Goal: Task Accomplishment & Management: Complete application form

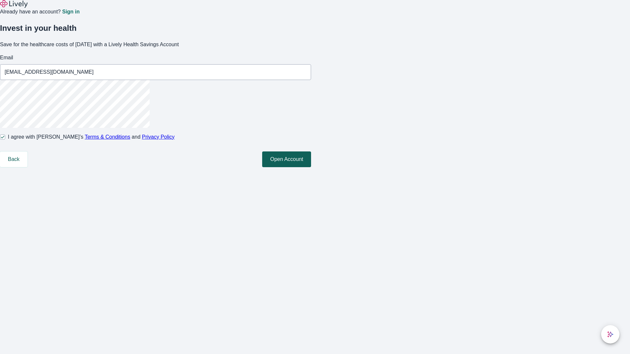
click at [311, 167] on button "Open Account" at bounding box center [286, 159] width 49 height 16
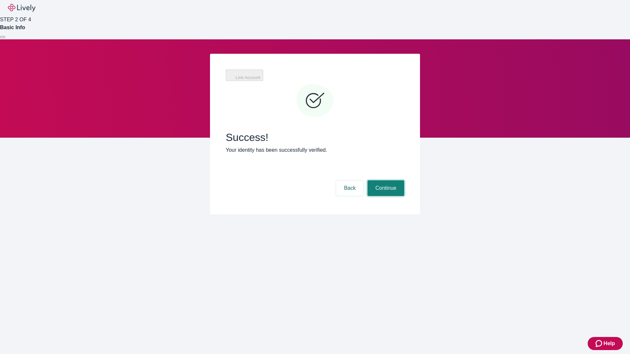
click at [385, 180] on button "Continue" at bounding box center [385, 188] width 37 height 16
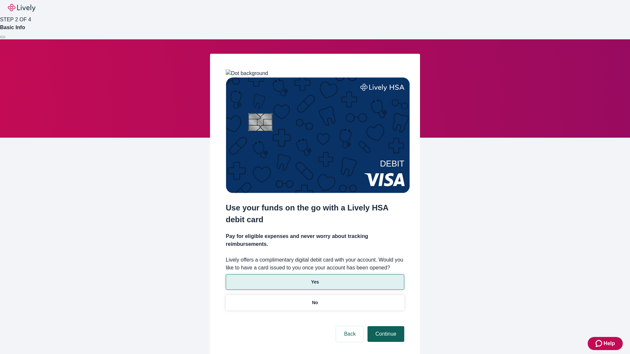
click at [314, 299] on p "No" at bounding box center [315, 302] width 6 height 7
click at [385, 326] on button "Continue" at bounding box center [385, 334] width 37 height 16
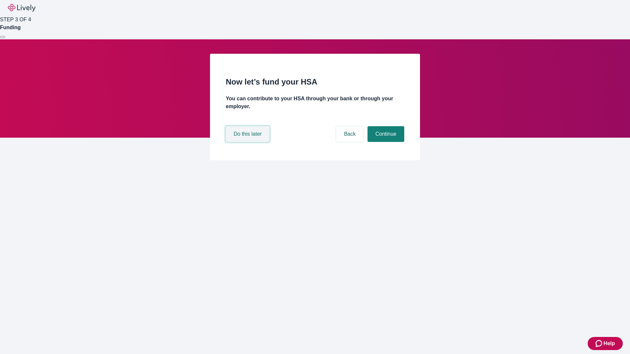
click at [248, 142] on button "Do this later" at bounding box center [248, 134] width 44 height 16
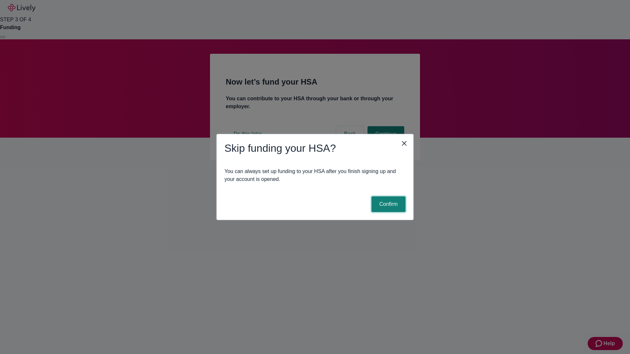
click at [387, 204] on button "Confirm" at bounding box center [388, 204] width 34 height 16
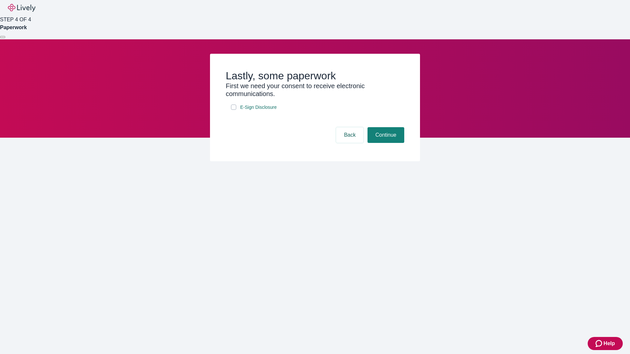
click at [233, 110] on input "E-Sign Disclosure" at bounding box center [233, 107] width 5 height 5
checkbox input "true"
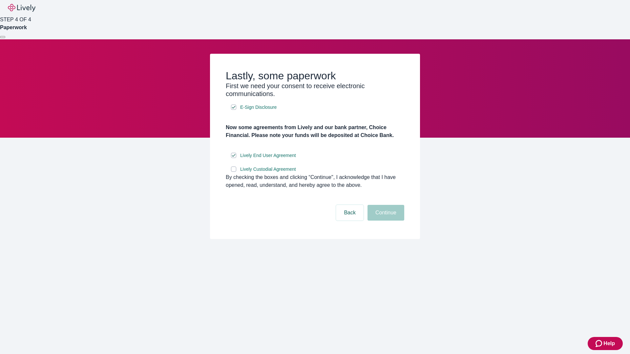
click at [233, 172] on input "Lively Custodial Agreement" at bounding box center [233, 169] width 5 height 5
checkbox input "true"
click at [385, 221] on button "Continue" at bounding box center [385, 213] width 37 height 16
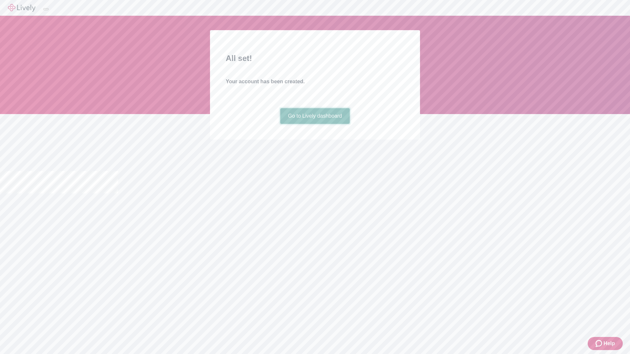
click at [314, 124] on link "Go to Lively dashboard" at bounding box center [315, 116] width 70 height 16
